Goal: Obtain resource: Obtain resource

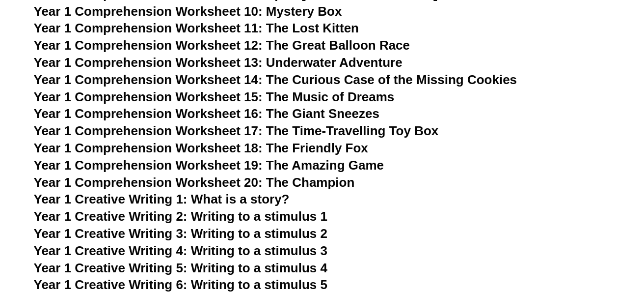
scroll to position [1421, 0]
click at [190, 182] on span "Year 1 Comprehension Worksheet 20: The Champion" at bounding box center [194, 182] width 321 height 15
click at [320, 166] on span "Year 1 Comprehension Worksheet 19: The Amazing Game" at bounding box center [209, 165] width 350 height 15
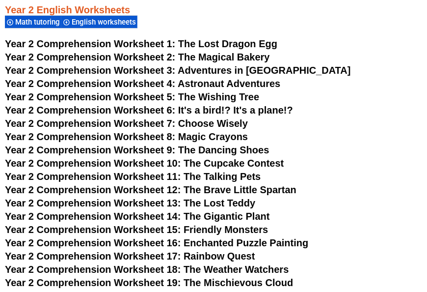
scroll to position [1927, 0]
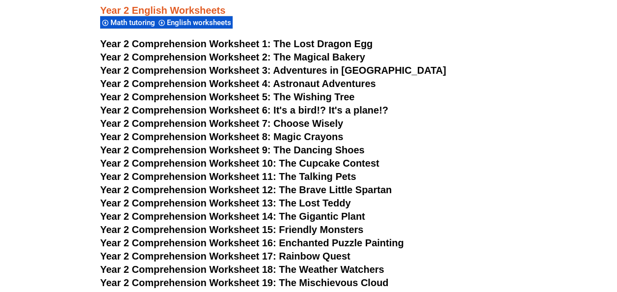
scroll to position [1924, 0]
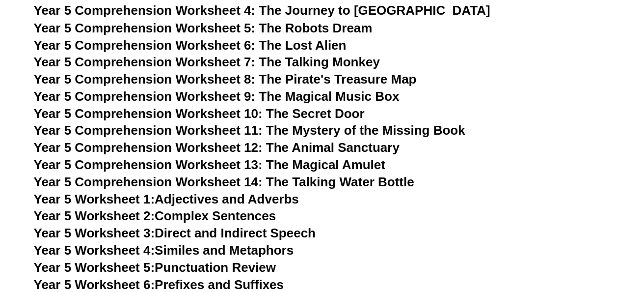
click at [338, 165] on span "Year 5 Comprehension Worksheet 13: The Magical Amulet" at bounding box center [210, 164] width 352 height 15
